Goal: Communication & Community: Answer question/provide support

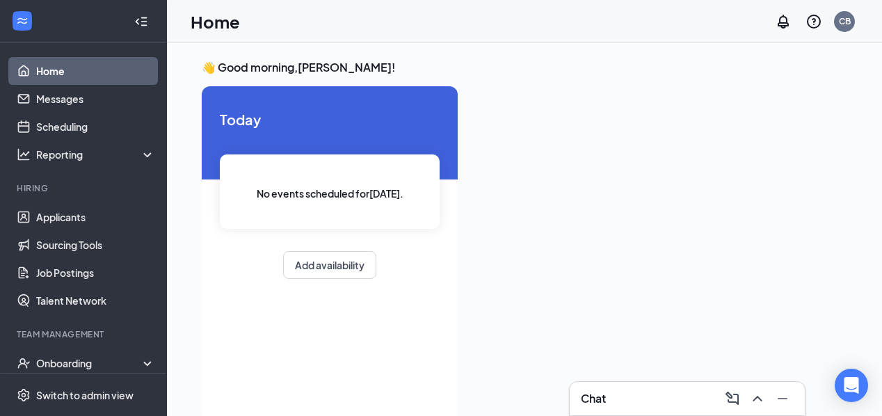
click at [616, 393] on div "Chat" at bounding box center [687, 398] width 213 height 22
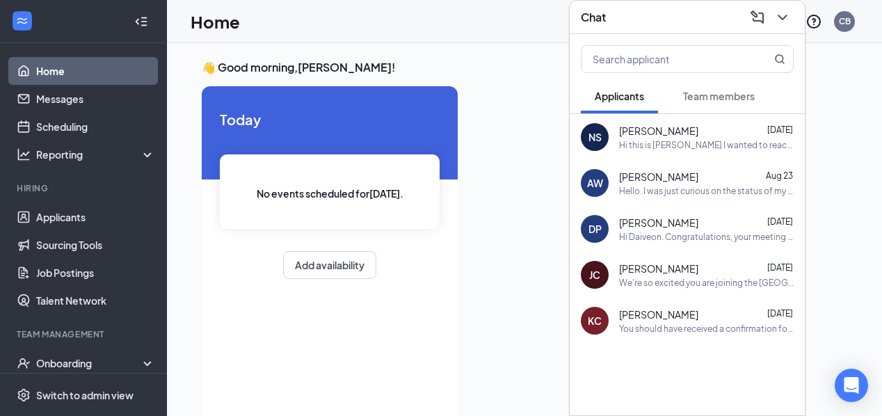
click at [696, 111] on button "Team members" at bounding box center [718, 96] width 99 height 35
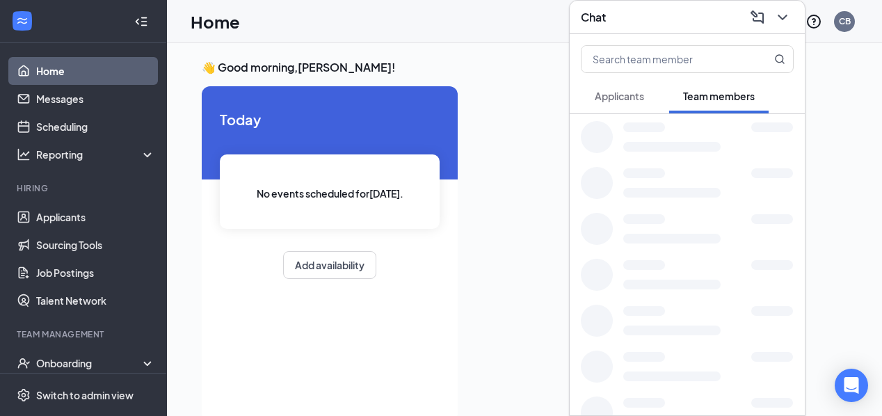
click at [616, 98] on span "Applicants" at bounding box center [619, 96] width 49 height 13
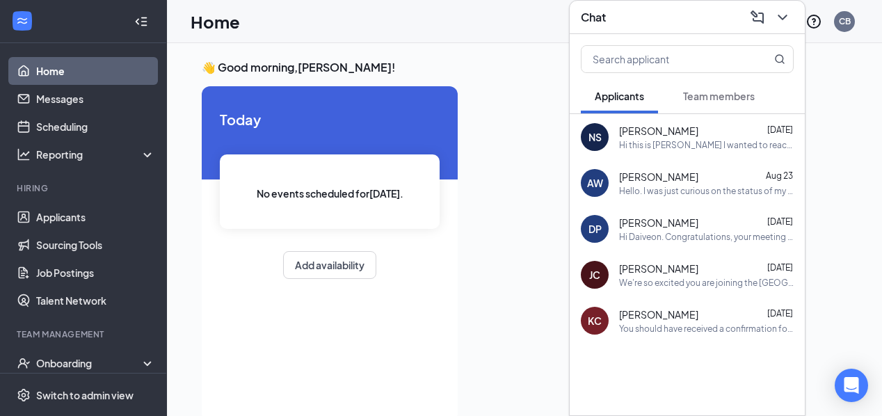
click at [667, 232] on div "Hi Daiveon. Congratulations, your meeting with Chick-fil-A for Hospitality Prof…" at bounding box center [706, 237] width 175 height 12
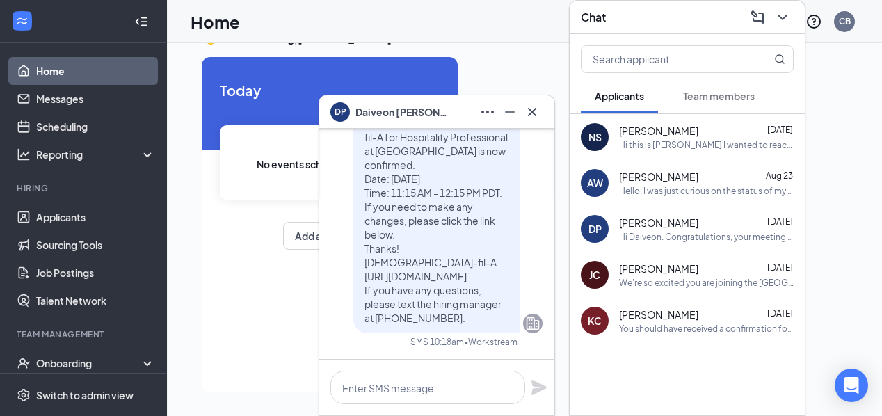
scroll to position [29, 0]
click at [531, 115] on icon "Cross" at bounding box center [532, 112] width 17 height 17
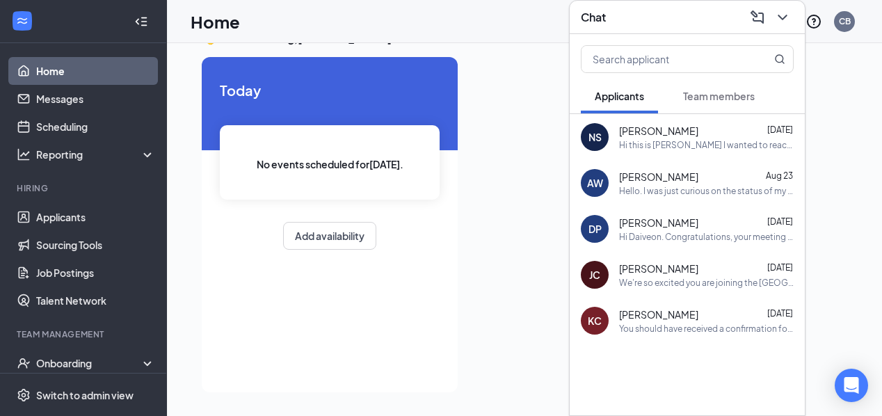
click at [657, 231] on div "Hi Daiveon. Congratulations, your meeting with Chick-fil-A for Hospitality Prof…" at bounding box center [706, 237] width 175 height 12
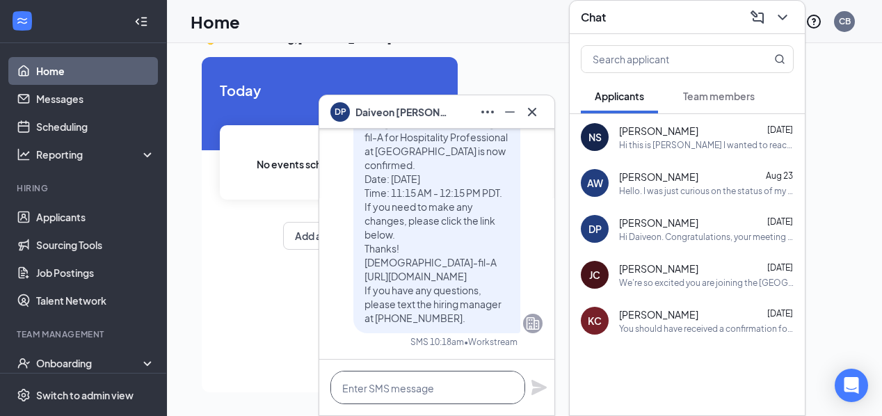
click at [401, 384] on textarea at bounding box center [427, 387] width 195 height 33
click at [371, 389] on textarea "Text References here." at bounding box center [427, 387] width 195 height 33
type textarea "Text references here."
click at [540, 388] on icon "Plane" at bounding box center [538, 387] width 15 height 15
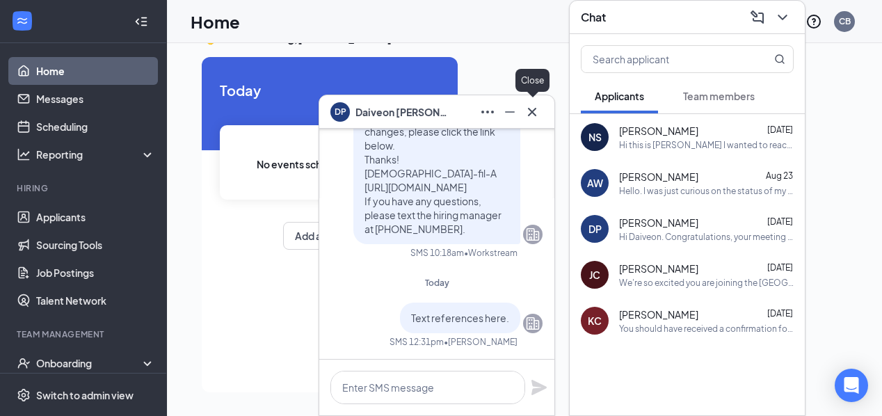
click at [535, 115] on icon "Cross" at bounding box center [532, 111] width 8 height 8
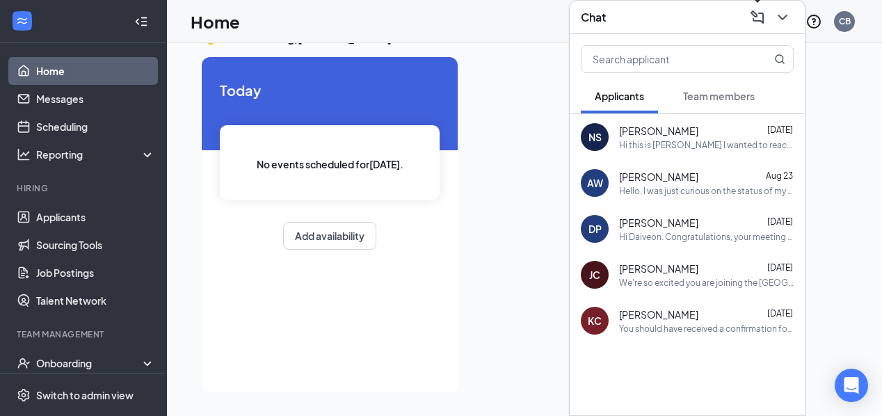
click at [763, 14] on icon "ComposeMessage" at bounding box center [757, 17] width 17 height 17
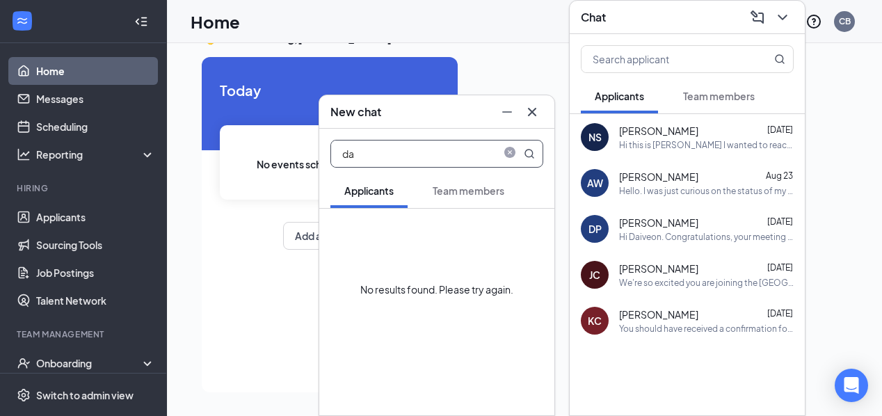
type input "dai"
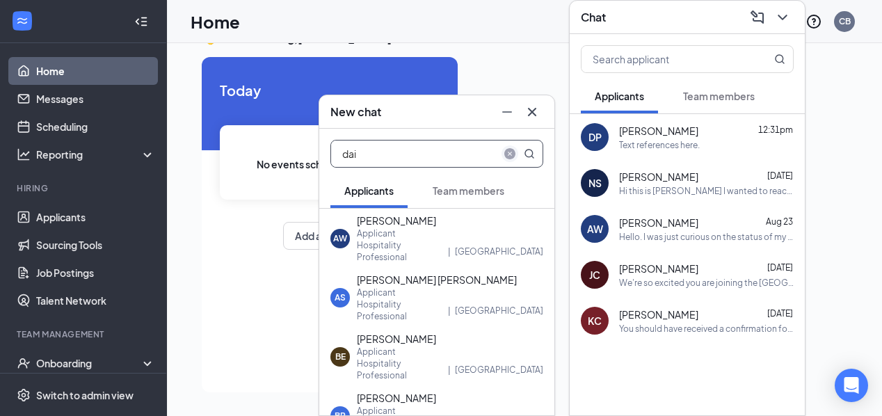
click at [512, 152] on icon "close-circle" at bounding box center [509, 153] width 11 height 11
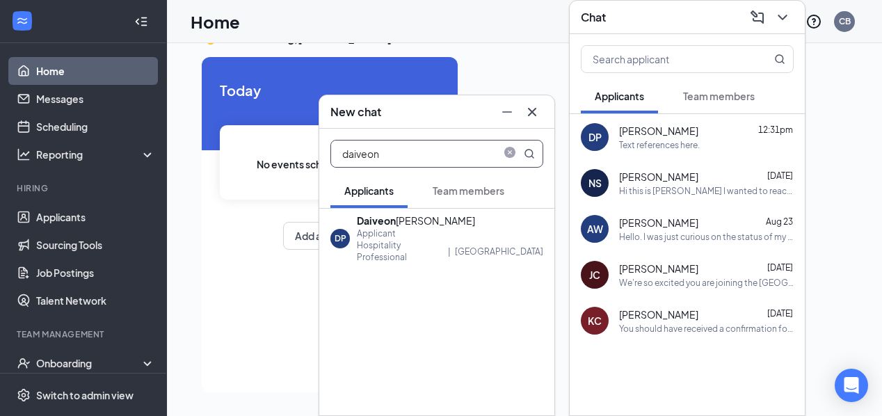
type input "driven"
drag, startPoint x: 448, startPoint y: 154, endPoint x: 403, endPoint y: 245, distance: 102.0
click at [403, 245] on div "Hospitality Professional" at bounding box center [400, 251] width 87 height 24
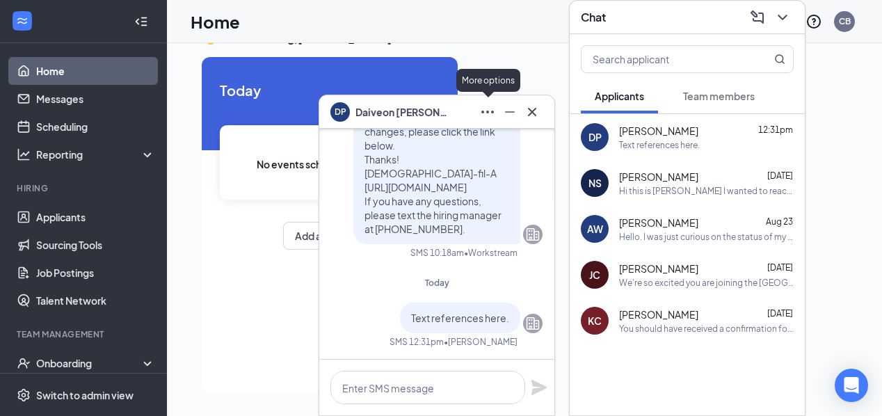
click at [485, 109] on icon "Ellipses" at bounding box center [487, 112] width 17 height 17
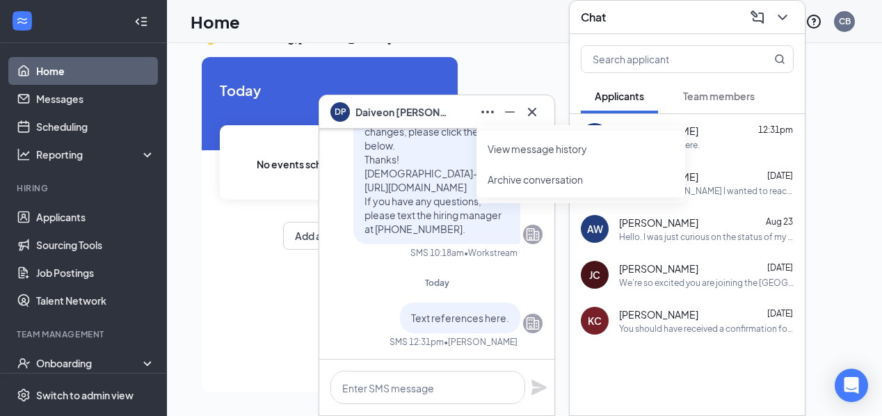
click at [528, 145] on link "View message history" at bounding box center [580, 149] width 186 height 14
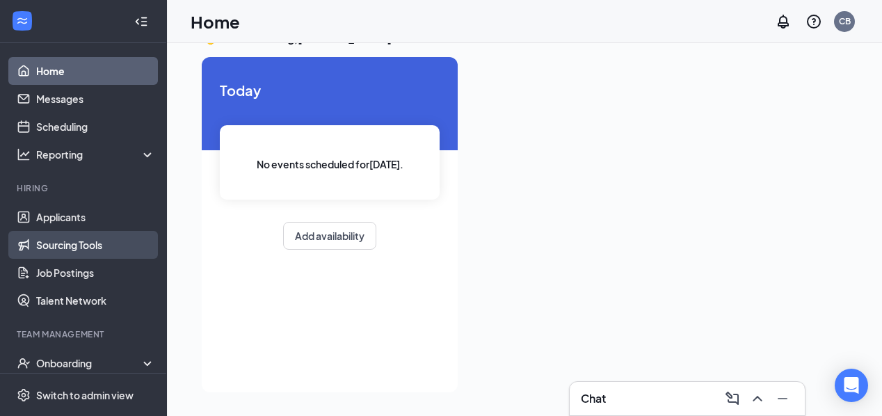
click at [90, 233] on link "Sourcing Tools" at bounding box center [95, 245] width 119 height 28
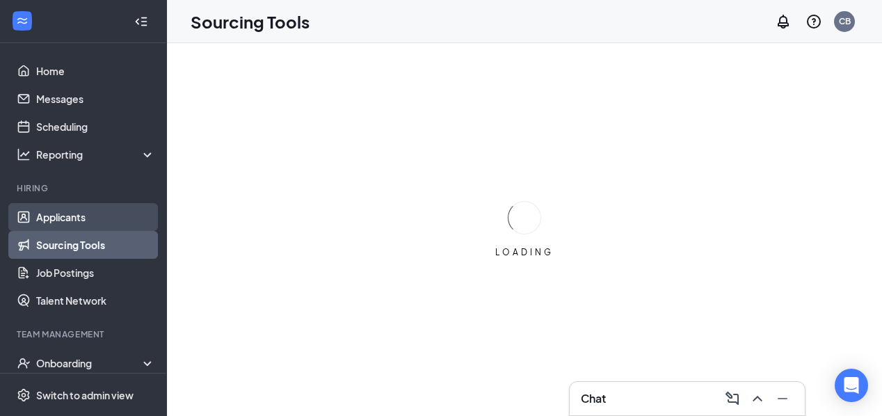
click at [90, 209] on link "Applicants" at bounding box center [95, 217] width 119 height 28
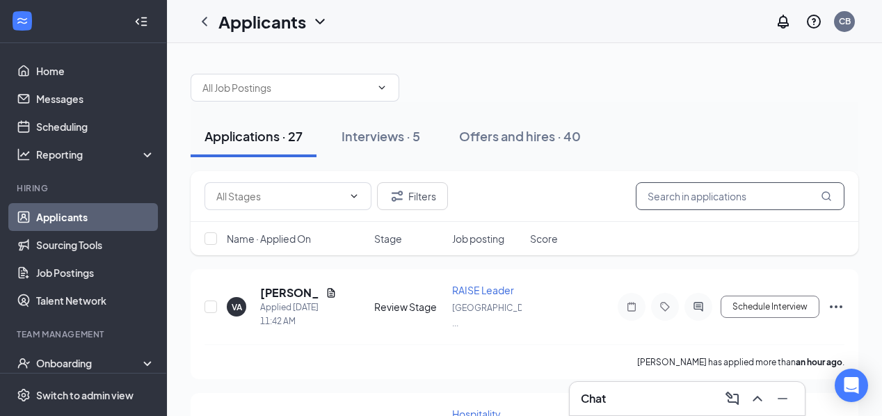
click at [727, 187] on input "text" at bounding box center [740, 196] width 209 height 28
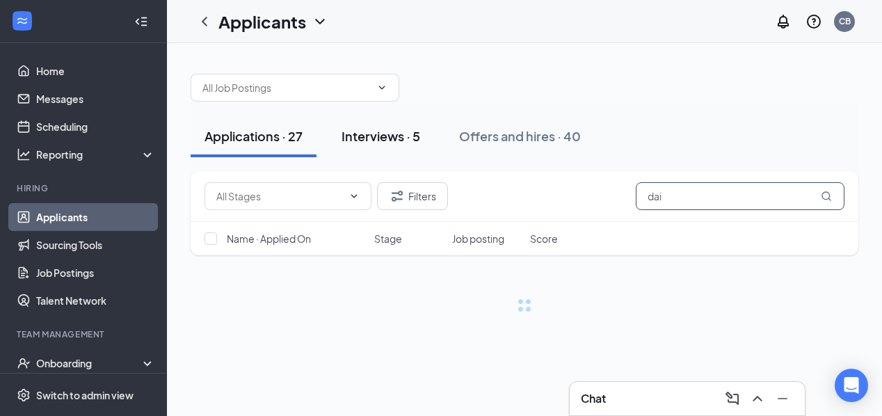
type input "dai"
click at [385, 132] on div "Interviews · 5" at bounding box center [380, 135] width 79 height 17
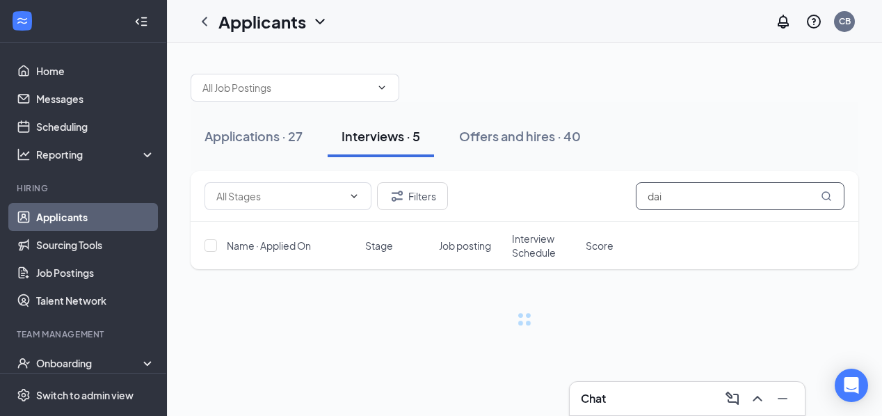
click at [683, 195] on input "dai" at bounding box center [740, 196] width 209 height 28
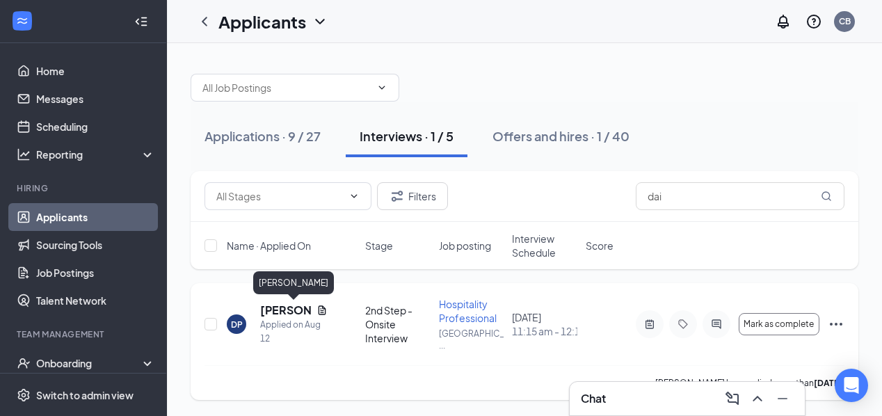
click at [266, 314] on h5 "[PERSON_NAME]" at bounding box center [285, 309] width 51 height 15
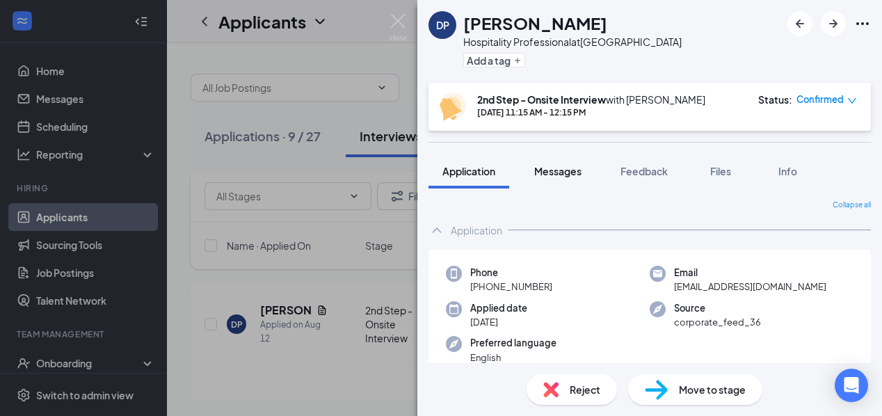
click at [552, 177] on span "Messages" at bounding box center [557, 171] width 47 height 13
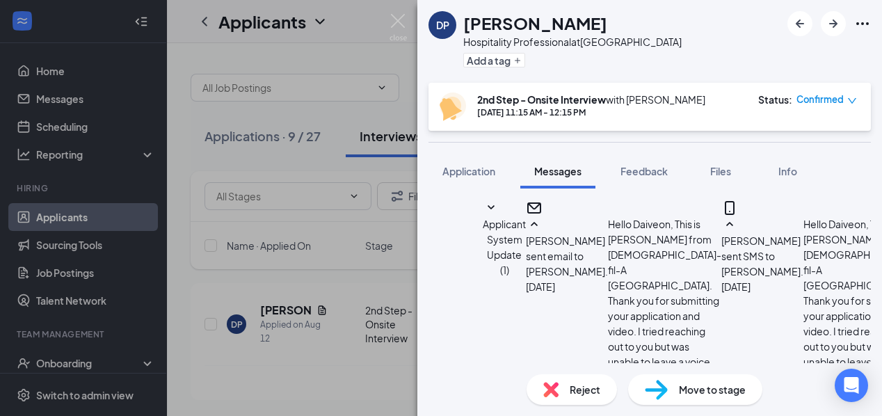
scroll to position [986, 0]
type textarea "Please text references here."
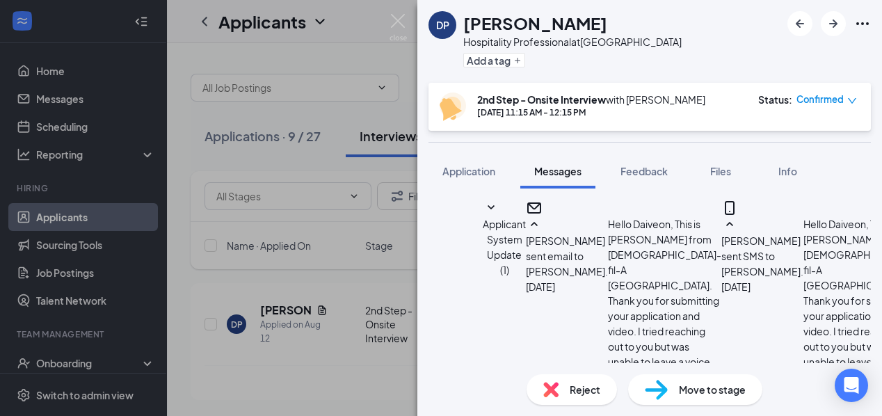
checkbox input "false"
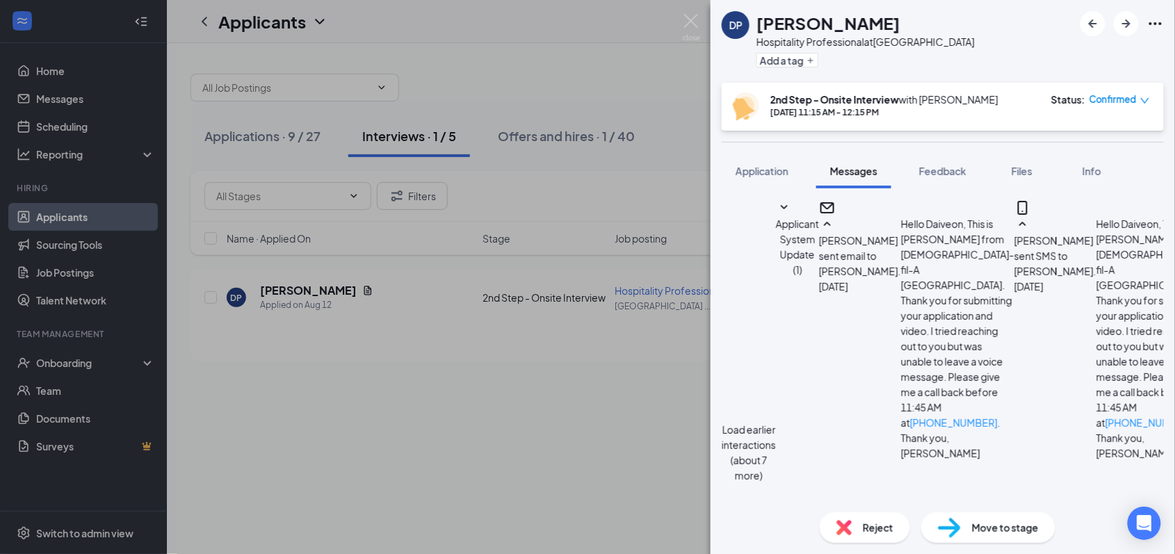
scroll to position [916, 0]
click at [551, 351] on div "DP Daiveon Perry Hospitality Professional at Madison Avenue Sacramento Add a ta…" at bounding box center [587, 277] width 1175 height 554
